Goal: Information Seeking & Learning: Learn about a topic

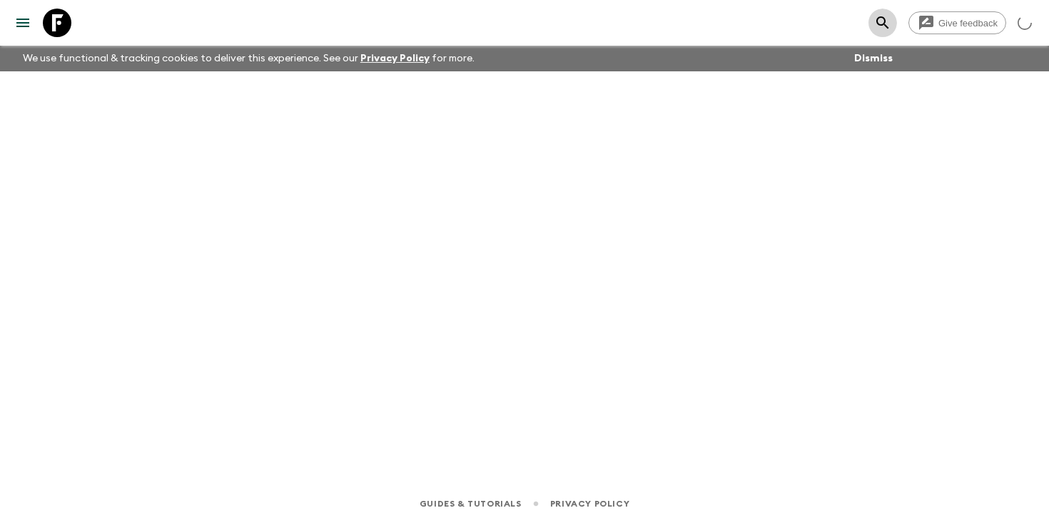
click at [885, 19] on icon "search adventures" at bounding box center [882, 22] width 17 height 17
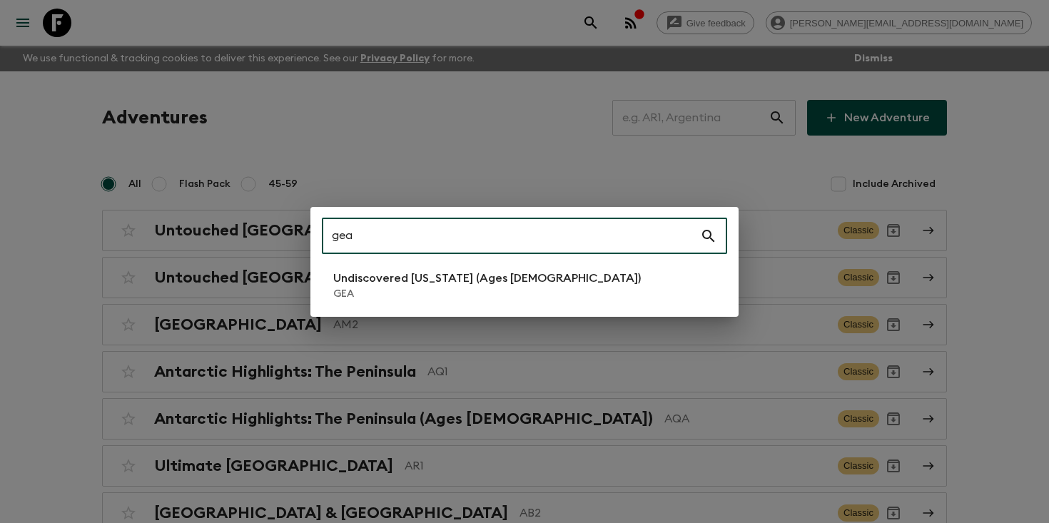
type input "gea"
click at [385, 292] on p "GEA" at bounding box center [487, 294] width 308 height 14
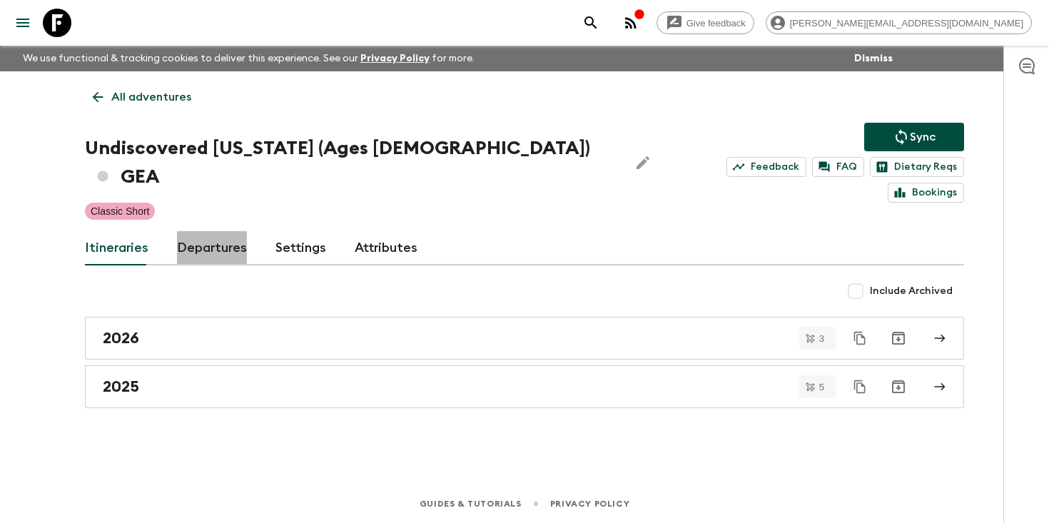
click at [192, 231] on link "Departures" at bounding box center [212, 248] width 70 height 34
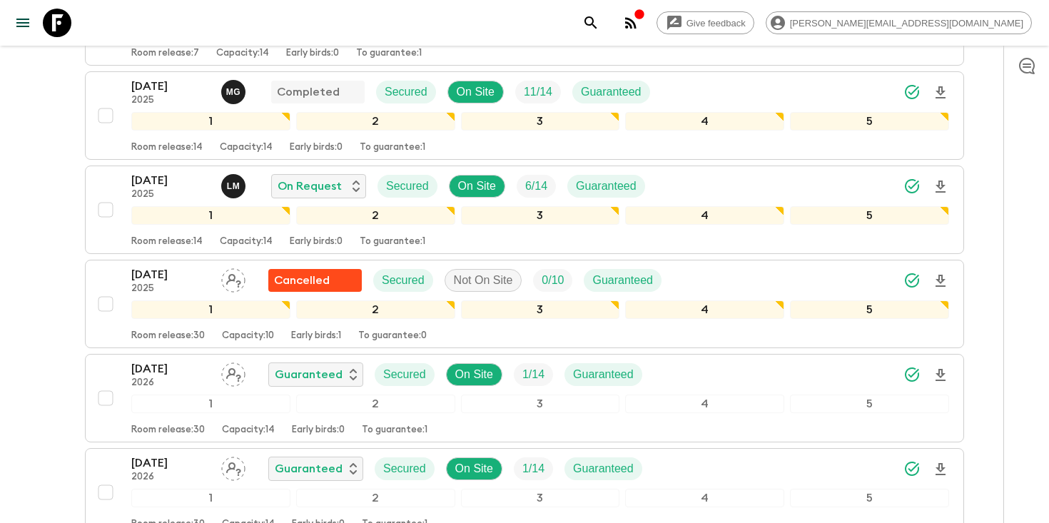
scroll to position [491, 0]
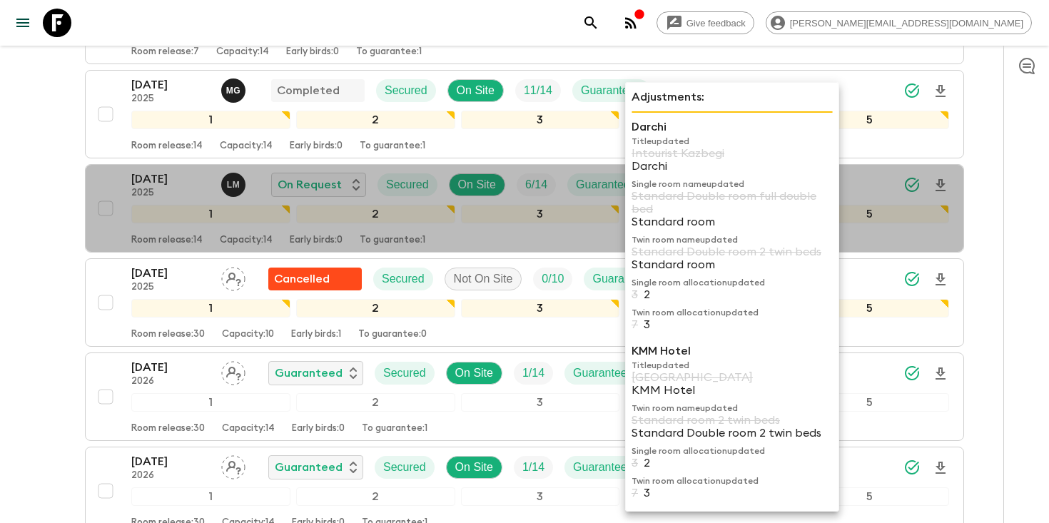
click at [770, 158] on p "Intourist Kazbegi" at bounding box center [732, 153] width 201 height 13
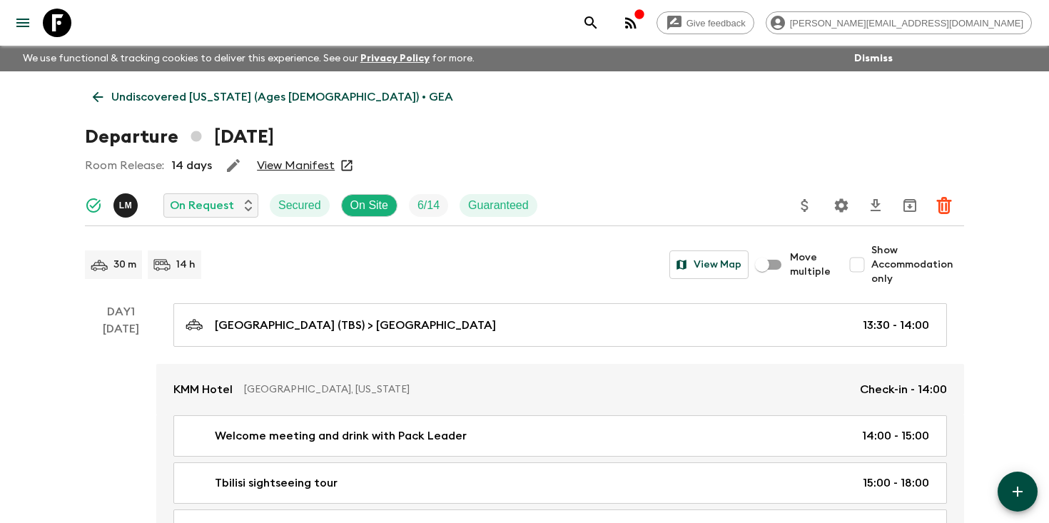
click at [517, 152] on div "Room Release: 14 days View Manifest" at bounding box center [524, 165] width 879 height 29
click at [857, 259] on input "Show Accommodation only" at bounding box center [857, 265] width 29 height 29
checkbox input "true"
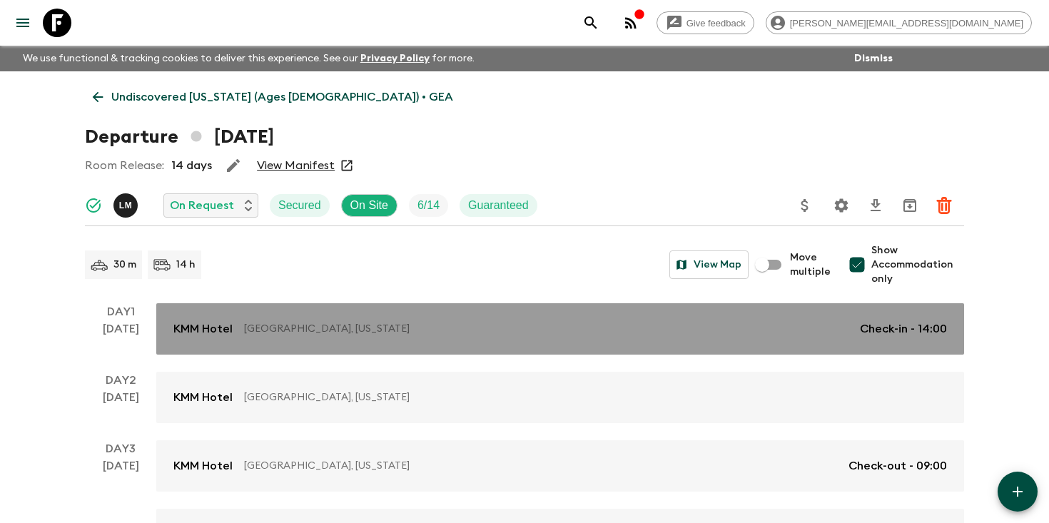
click at [827, 327] on p "[GEOGRAPHIC_DATA], [US_STATE]" at bounding box center [546, 329] width 605 height 14
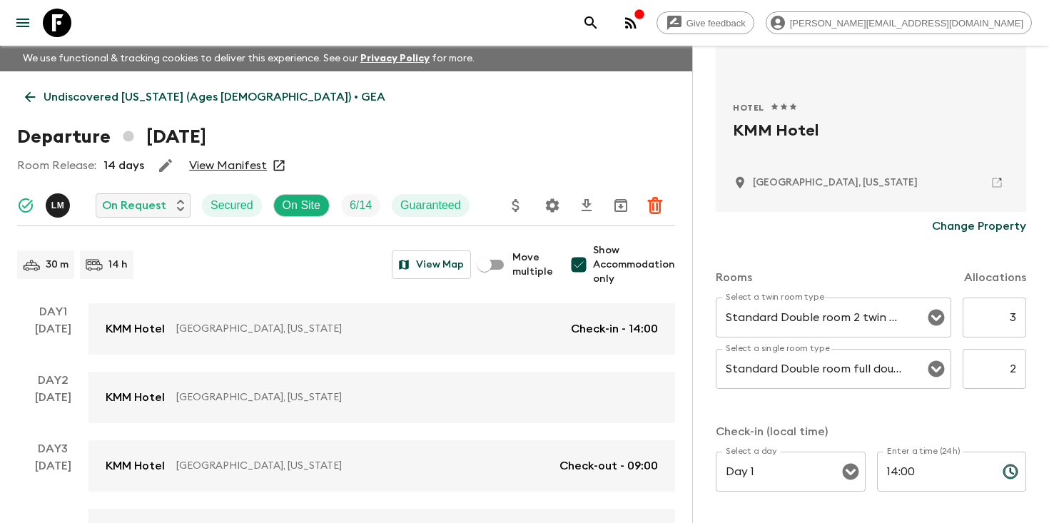
scroll to position [256, 0]
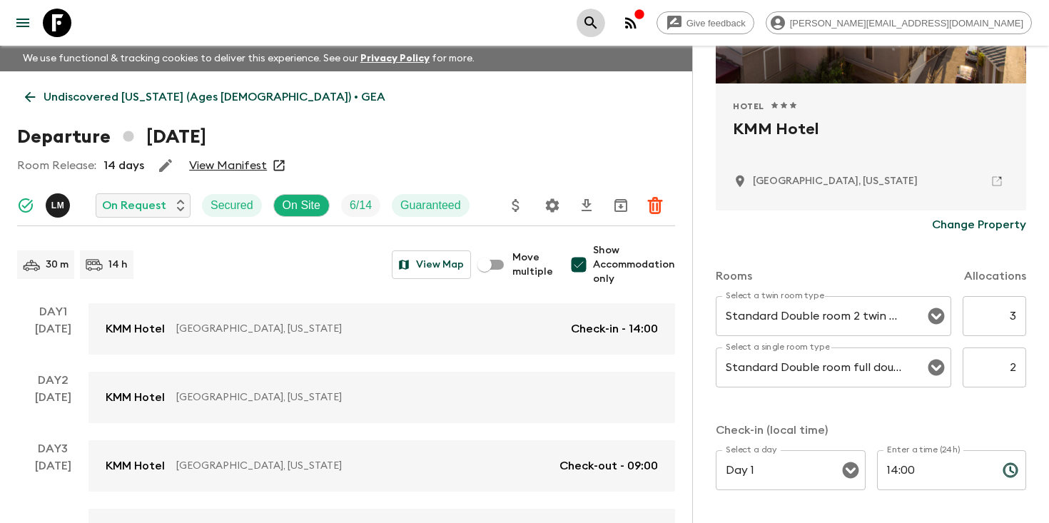
click at [600, 21] on icon "search adventures" at bounding box center [590, 22] width 17 height 17
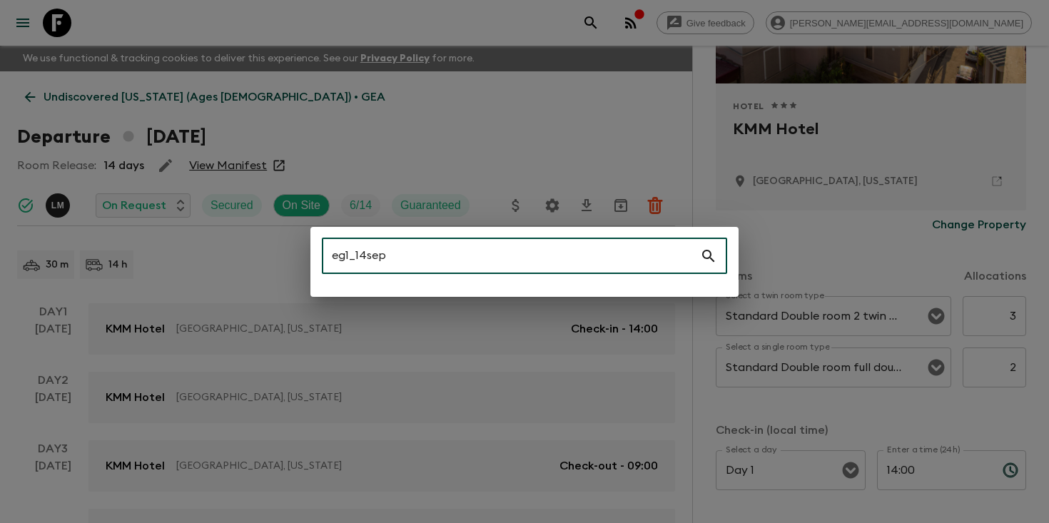
drag, startPoint x: 403, startPoint y: 256, endPoint x: 228, endPoint y: 256, distance: 174.9
click at [229, 256] on div "eg1_14sep ​" at bounding box center [524, 261] width 1049 height 523
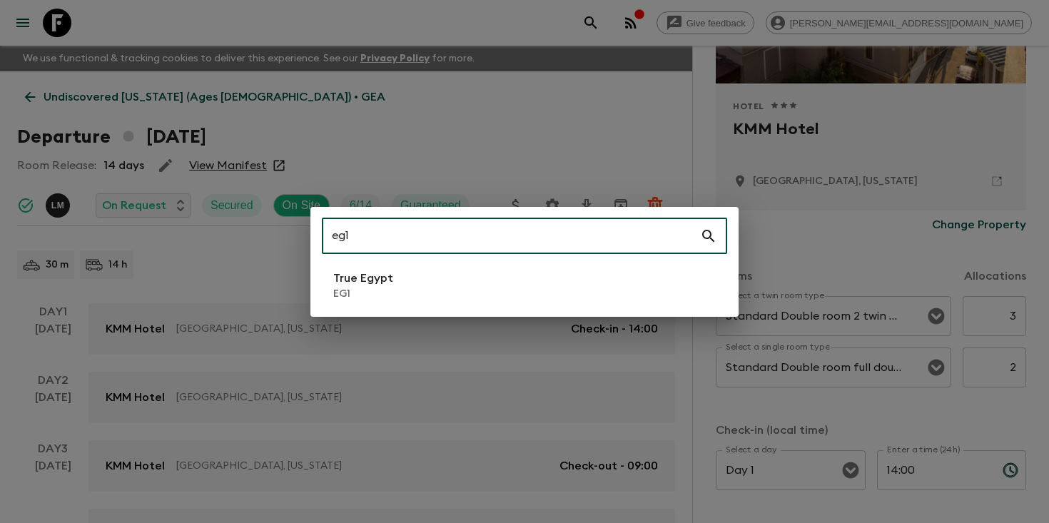
type input "eg1"
click at [380, 283] on p "True Egypt" at bounding box center [363, 278] width 60 height 17
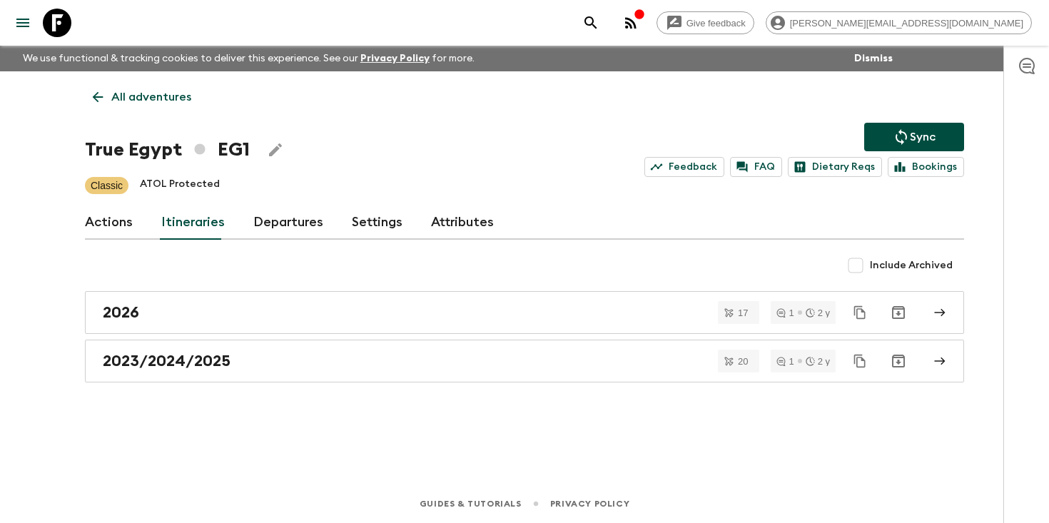
click at [275, 221] on link "Departures" at bounding box center [288, 223] width 70 height 34
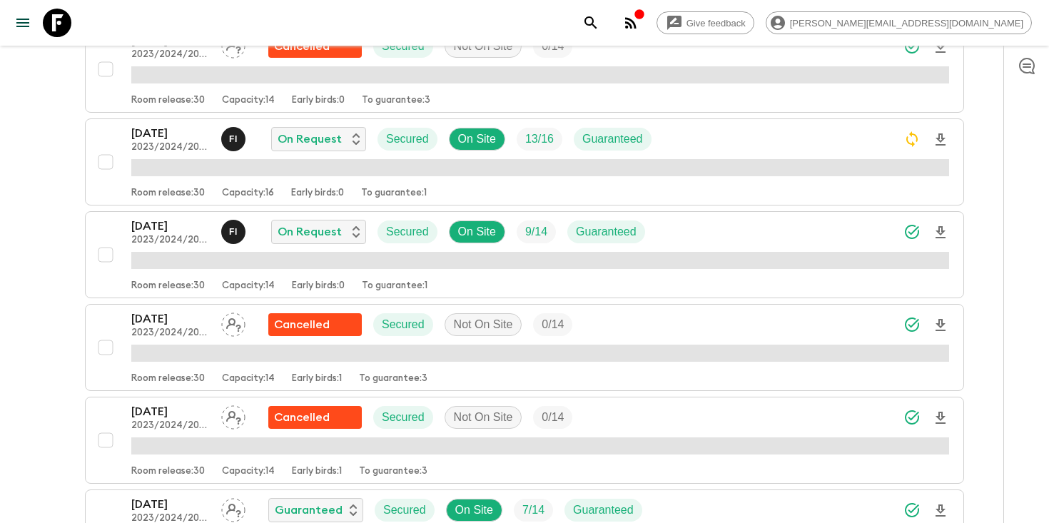
scroll to position [974, 0]
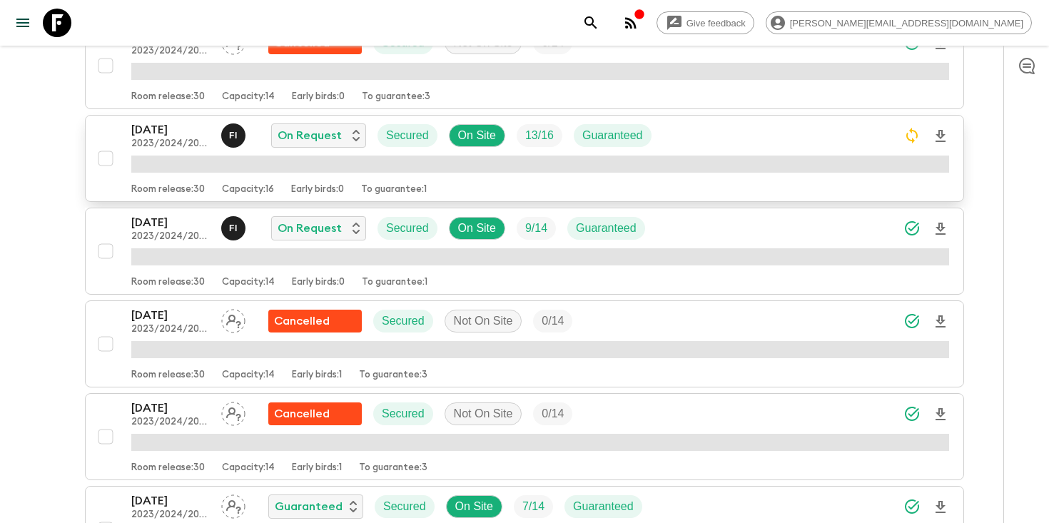
click at [769, 141] on div "[DATE] 2023/2024/2025 F I On Request Secured On Site 13 / 16 Guaranteed" at bounding box center [540, 135] width 818 height 29
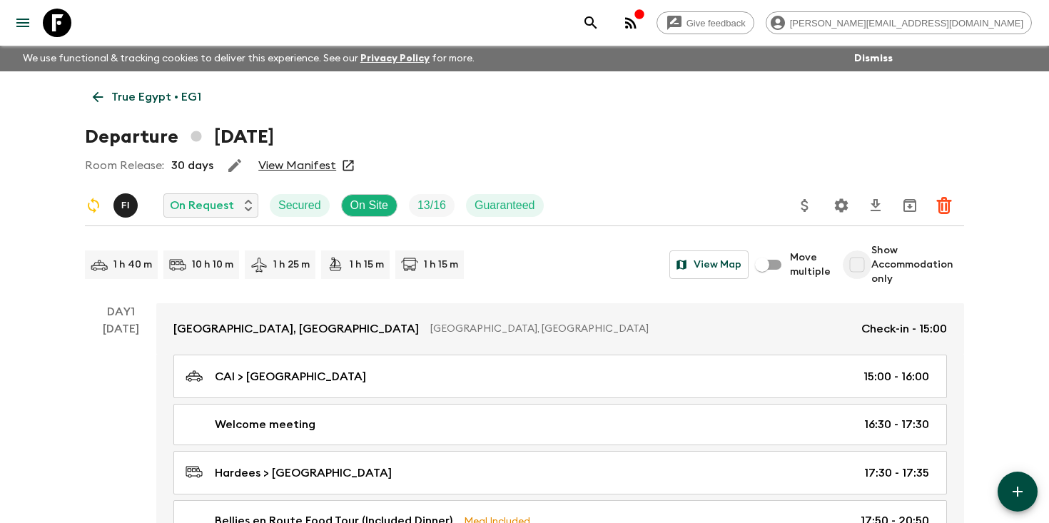
click at [869, 262] on input "Show Accommodation only" at bounding box center [857, 265] width 29 height 29
checkbox input "true"
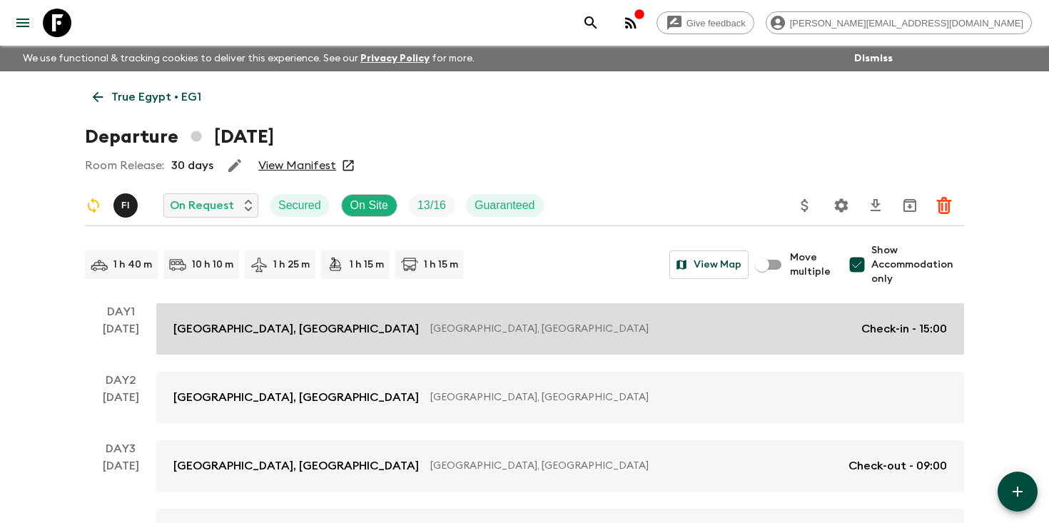
click at [697, 338] on link "[GEOGRAPHIC_DATA], [GEOGRAPHIC_DATA] [GEOGRAPHIC_DATA], [GEOGRAPHIC_DATA] Check…" at bounding box center [560, 328] width 808 height 51
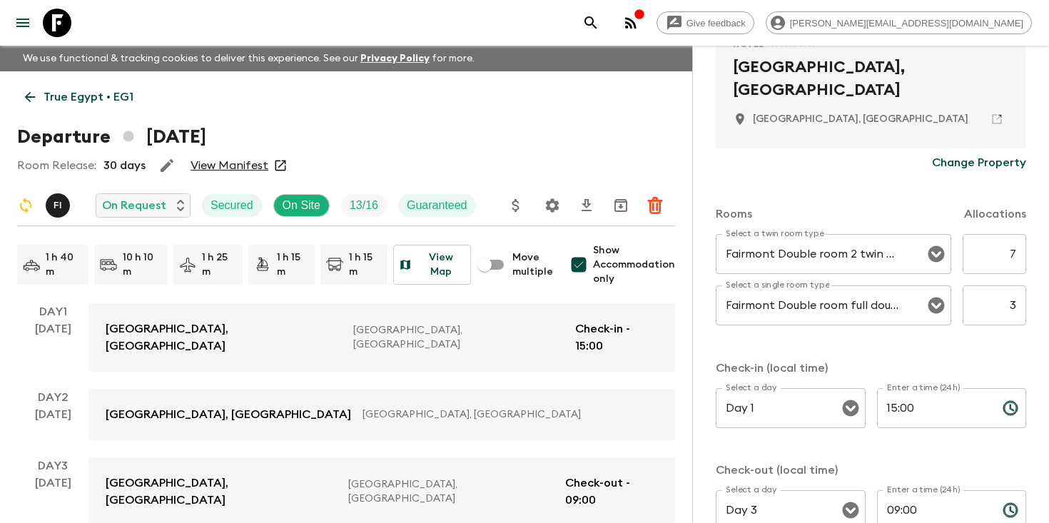
scroll to position [353, 0]
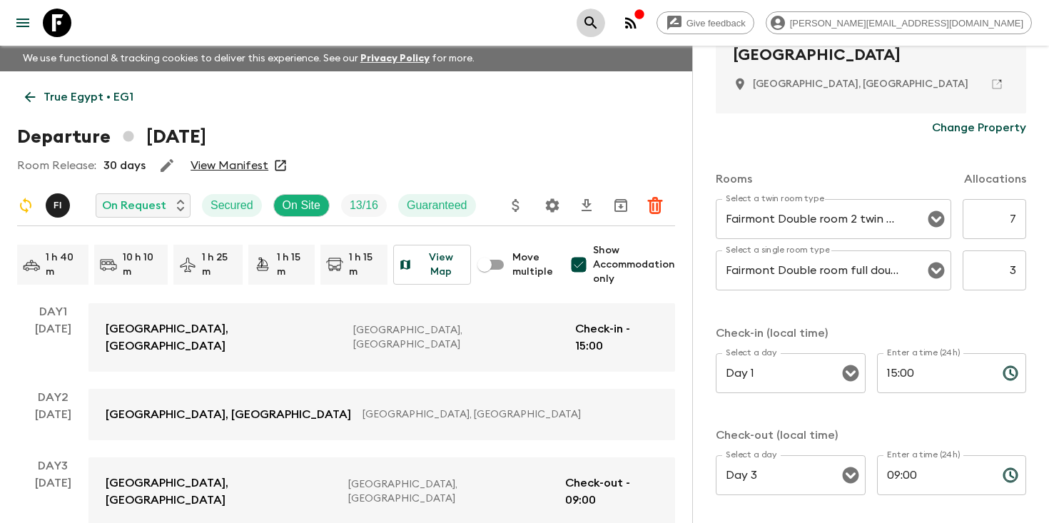
click at [600, 23] on icon "search adventures" at bounding box center [590, 22] width 17 height 17
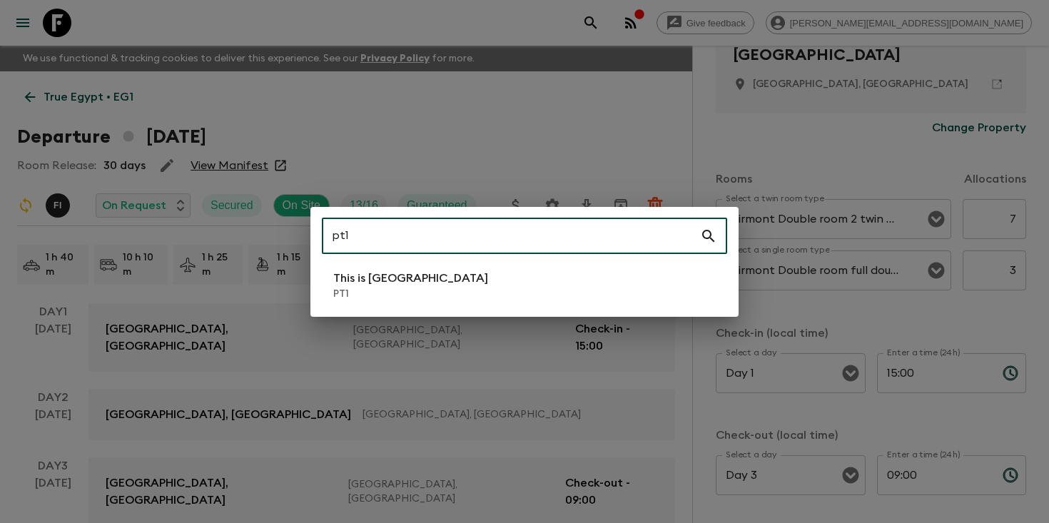
type input "pt1"
click at [457, 291] on li "This is Portugal PT1" at bounding box center [524, 286] width 405 height 40
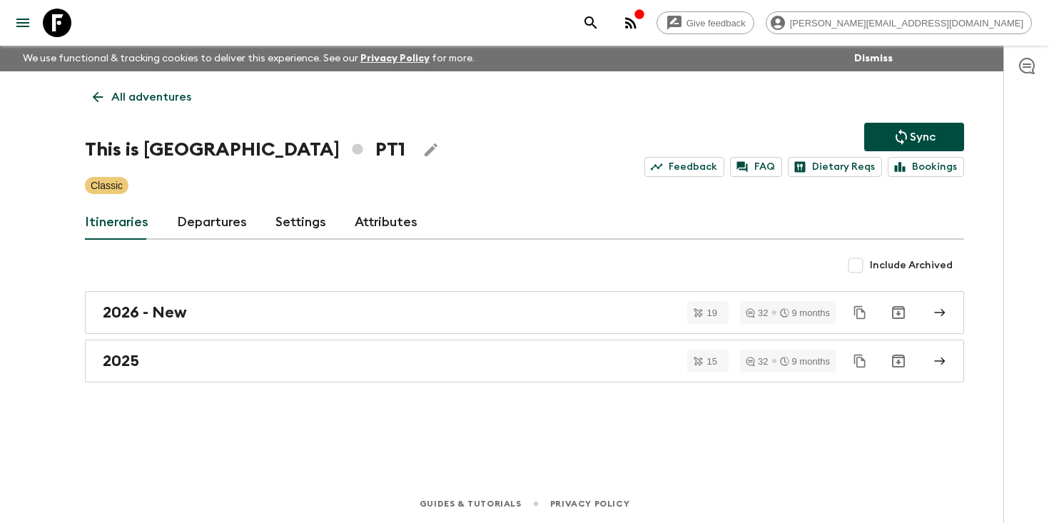
click at [218, 219] on link "Departures" at bounding box center [212, 223] width 70 height 34
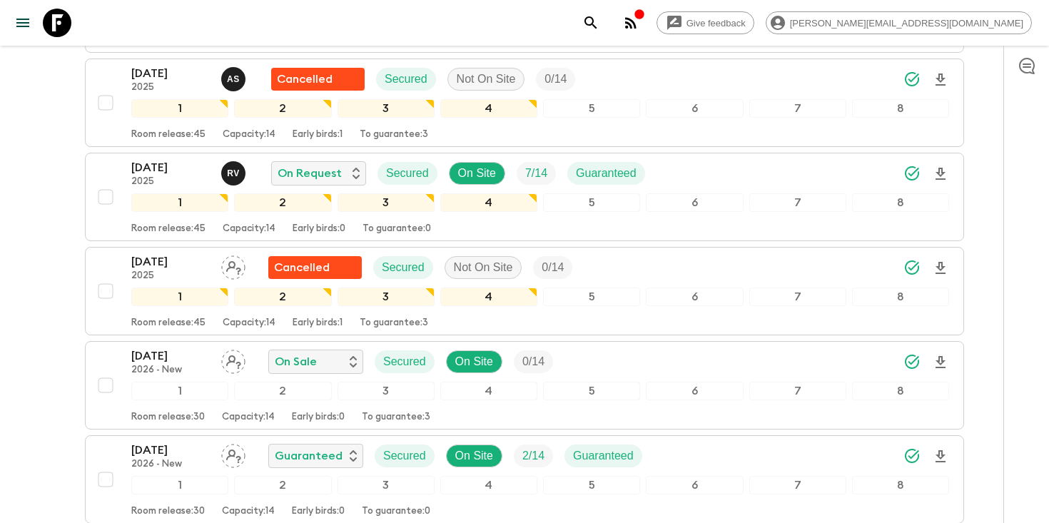
scroll to position [5377, 0]
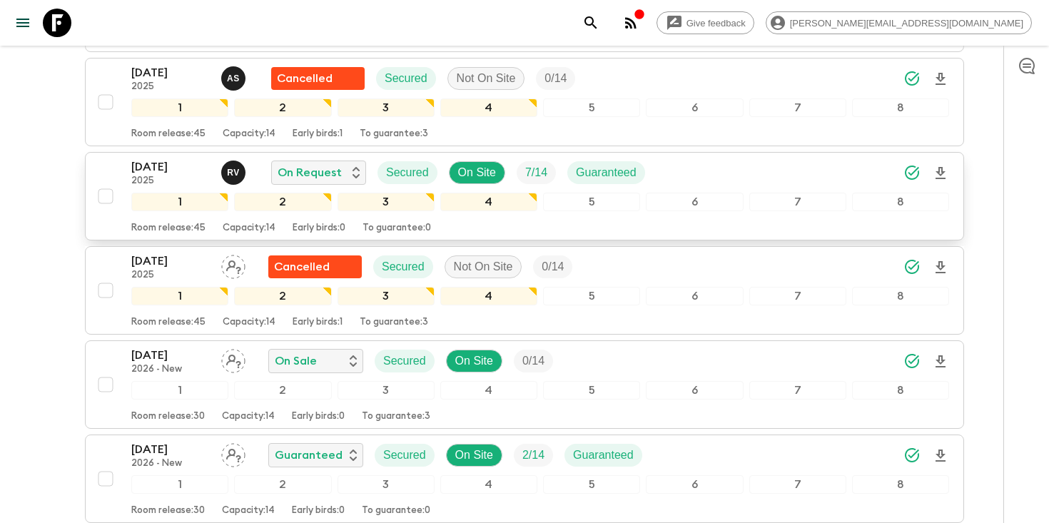
click at [725, 177] on div "[DATE] 2025 R V On Request Secured On Site 7 / 14 Guaranteed" at bounding box center [540, 172] width 818 height 29
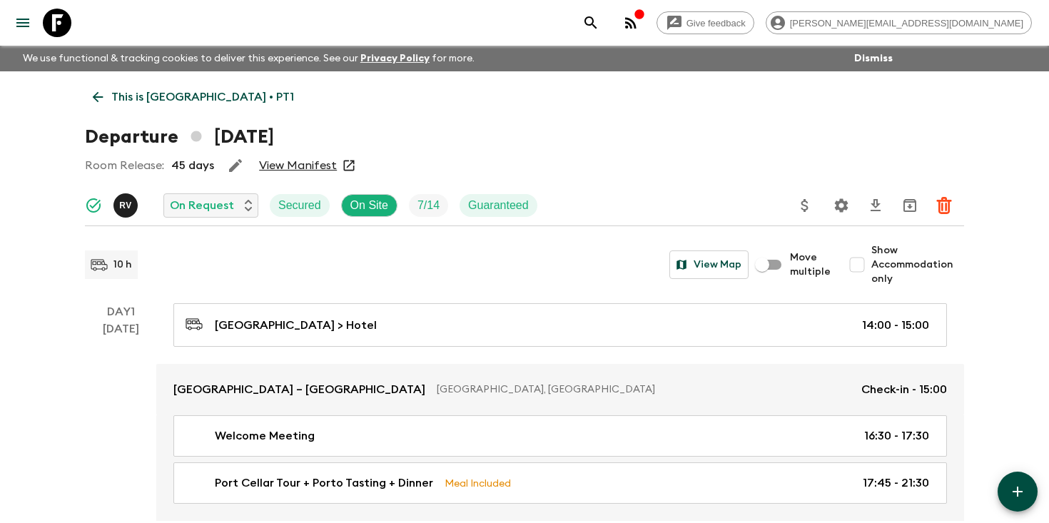
click at [857, 270] on input "Show Accommodation only" at bounding box center [857, 265] width 29 height 29
checkbox input "true"
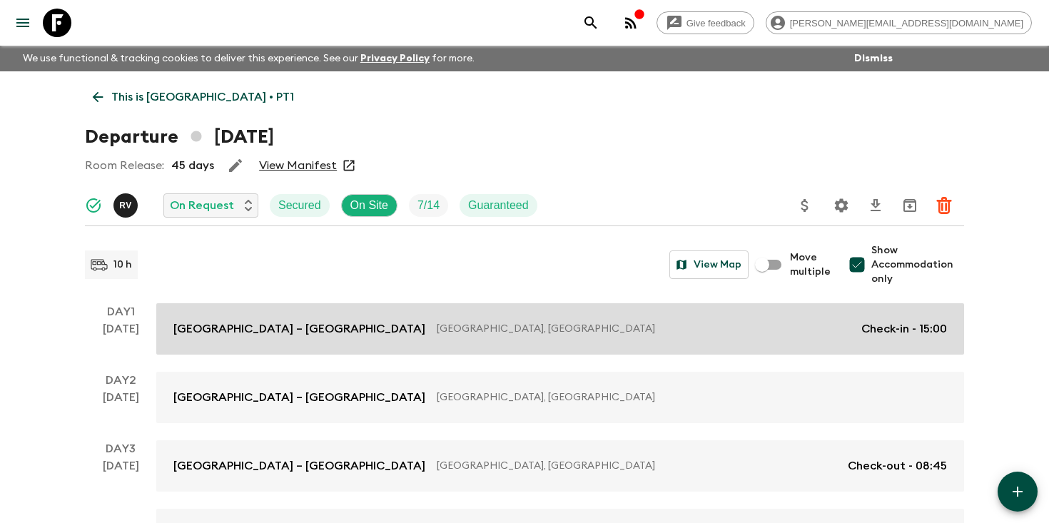
click at [862, 321] on p "Check-in - 15:00" at bounding box center [905, 328] width 86 height 17
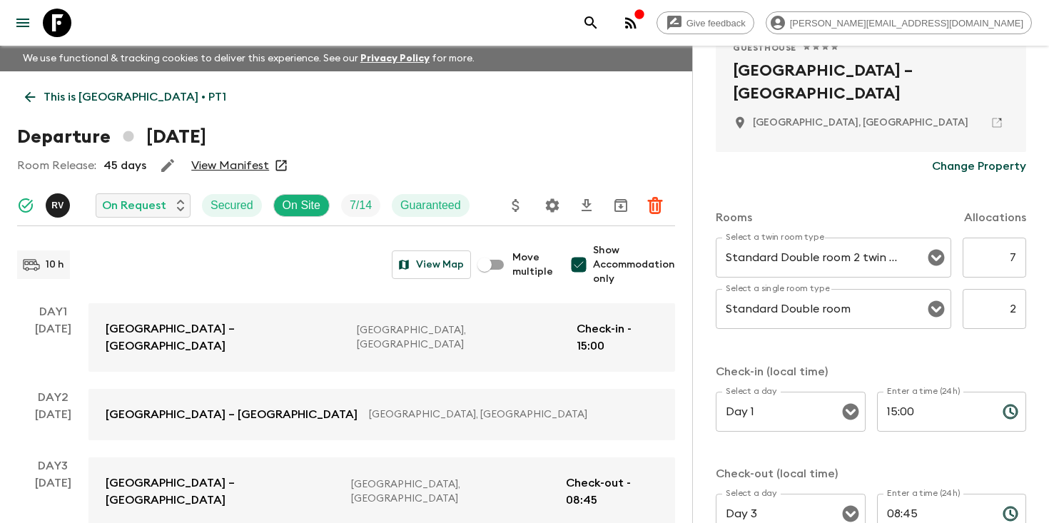
scroll to position [316, 0]
click at [600, 27] on icon "search adventures" at bounding box center [590, 22] width 17 height 17
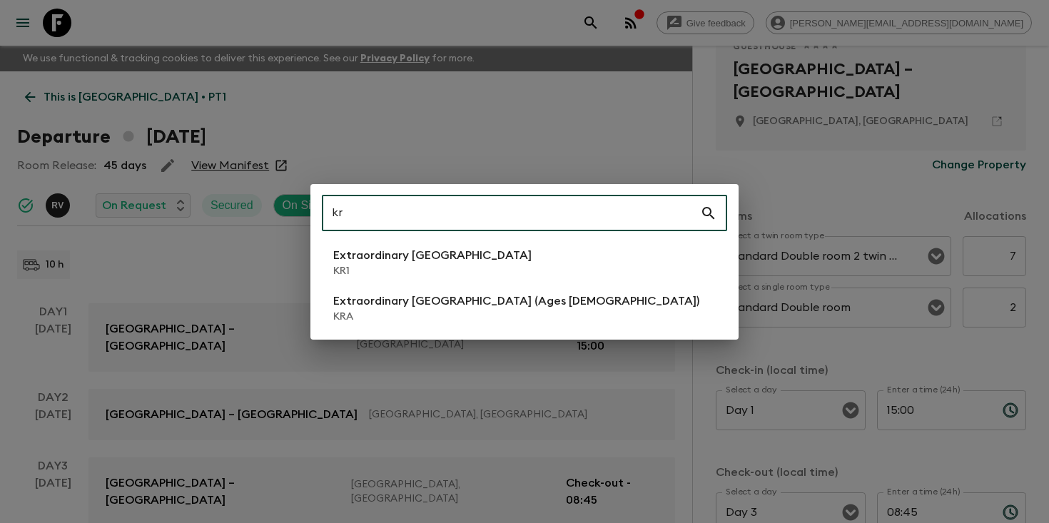
type input "k"
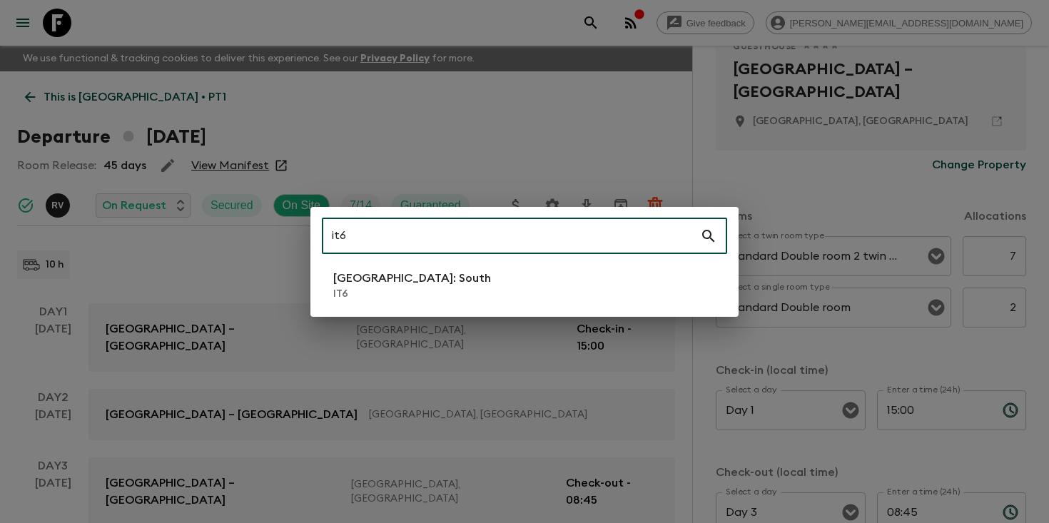
type input "it6"
click at [525, 278] on li "[GEOGRAPHIC_DATA]: South IT6" at bounding box center [524, 286] width 405 height 40
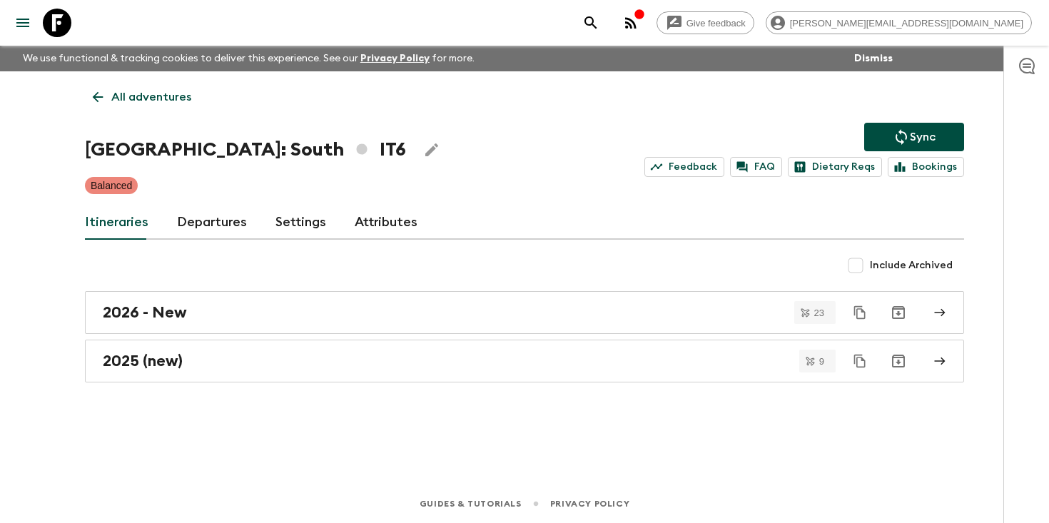
click at [196, 224] on link "Departures" at bounding box center [212, 223] width 70 height 34
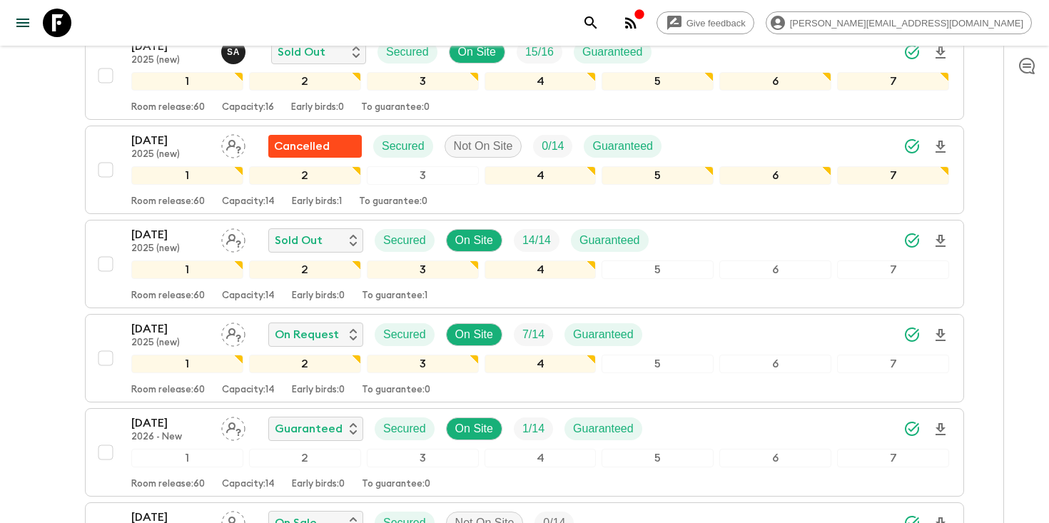
scroll to position [804, 0]
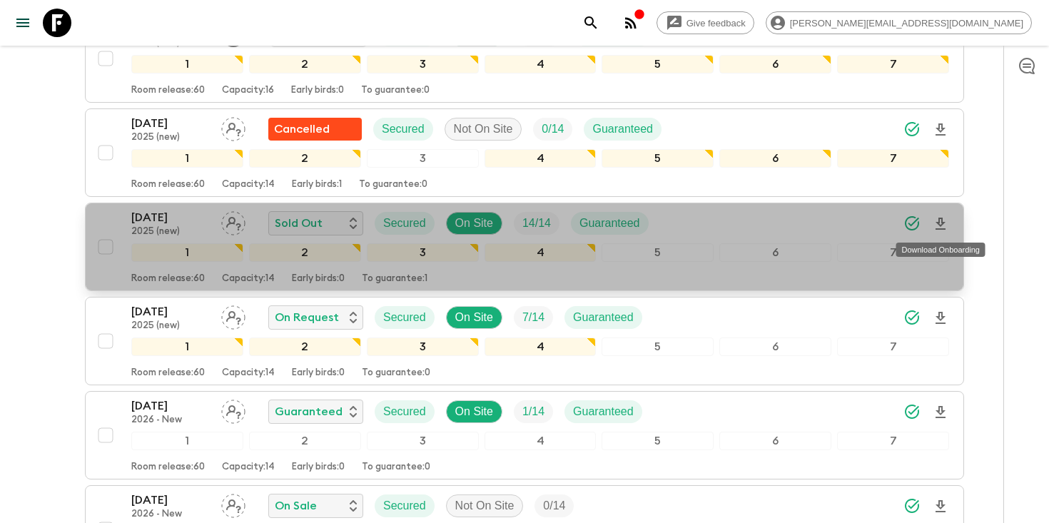
click at [944, 221] on icon "Download Onboarding" at bounding box center [940, 224] width 17 height 17
